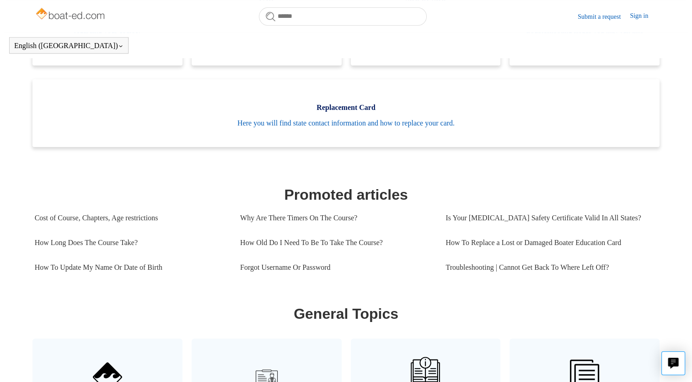
scroll to position [310, 0]
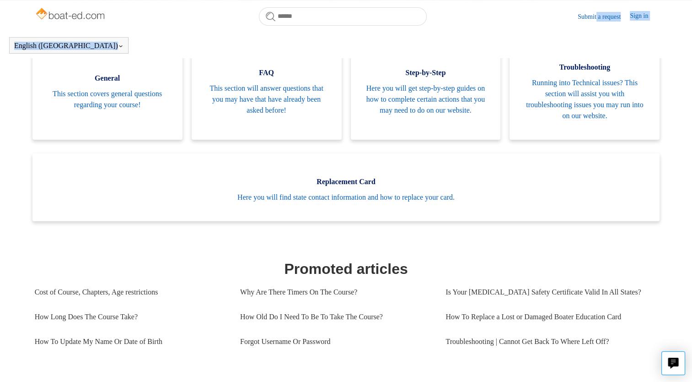
drag, startPoint x: 591, startPoint y: 16, endPoint x: 580, endPoint y: 16, distance: 11.5
click at [580, 16] on body "Skip to main content Submit a request Sign in English (US) Español Français Boa…" at bounding box center [346, 367] width 692 height 1135
click at [278, 12] on body "Skip to main content Submit a request Sign in English (US) Español Français Boa…" at bounding box center [346, 367] width 692 height 1135
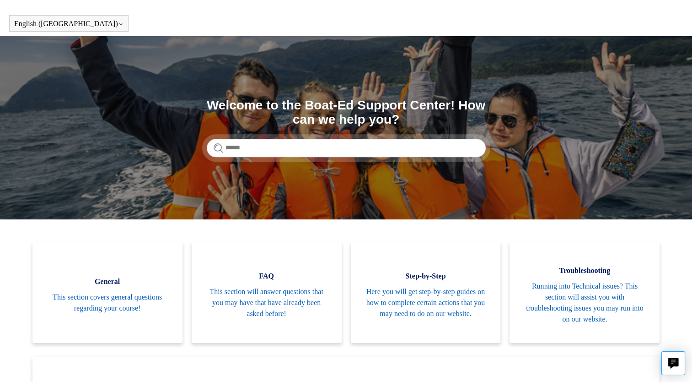
scroll to position [0, 0]
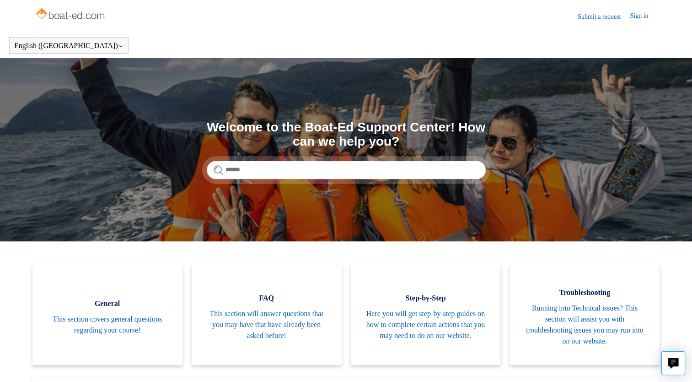
click at [593, 13] on link "Submit a request" at bounding box center [604, 17] width 52 height 10
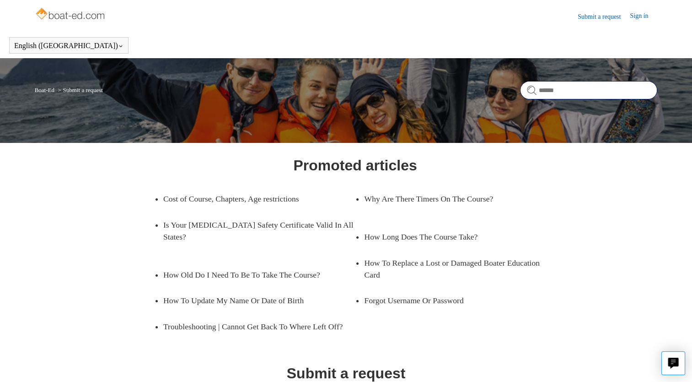
click at [543, 92] on input "Search" at bounding box center [588, 90] width 137 height 18
type input "**********"
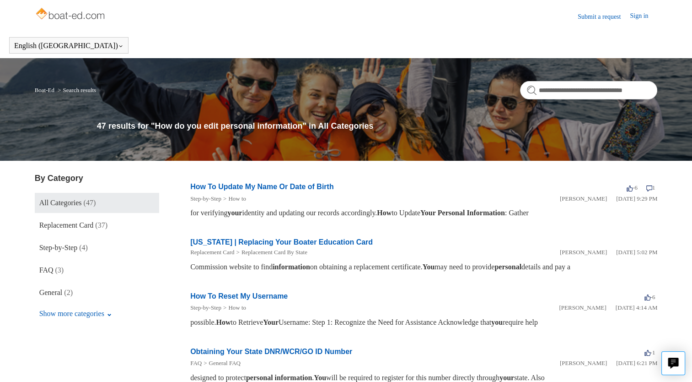
click at [254, 188] on link "How To Update My Name Or Date of Birth" at bounding box center [262, 187] width 144 height 8
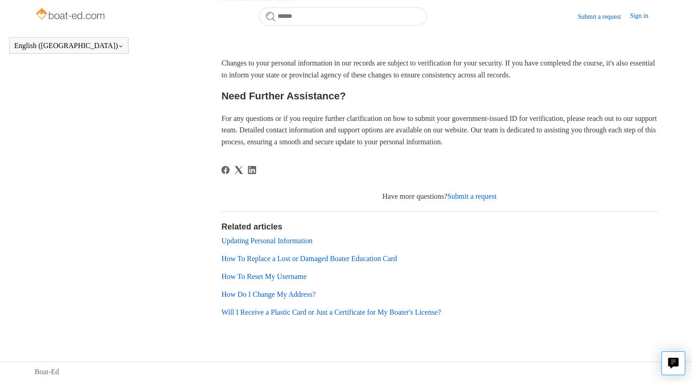
scroll to position [568, 0]
click at [271, 293] on link "How Do I Change My Address?" at bounding box center [269, 294] width 94 height 8
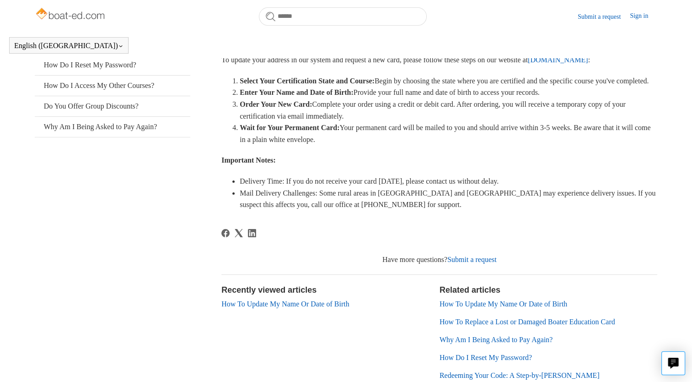
scroll to position [201, 0]
